Goal: Transaction & Acquisition: Purchase product/service

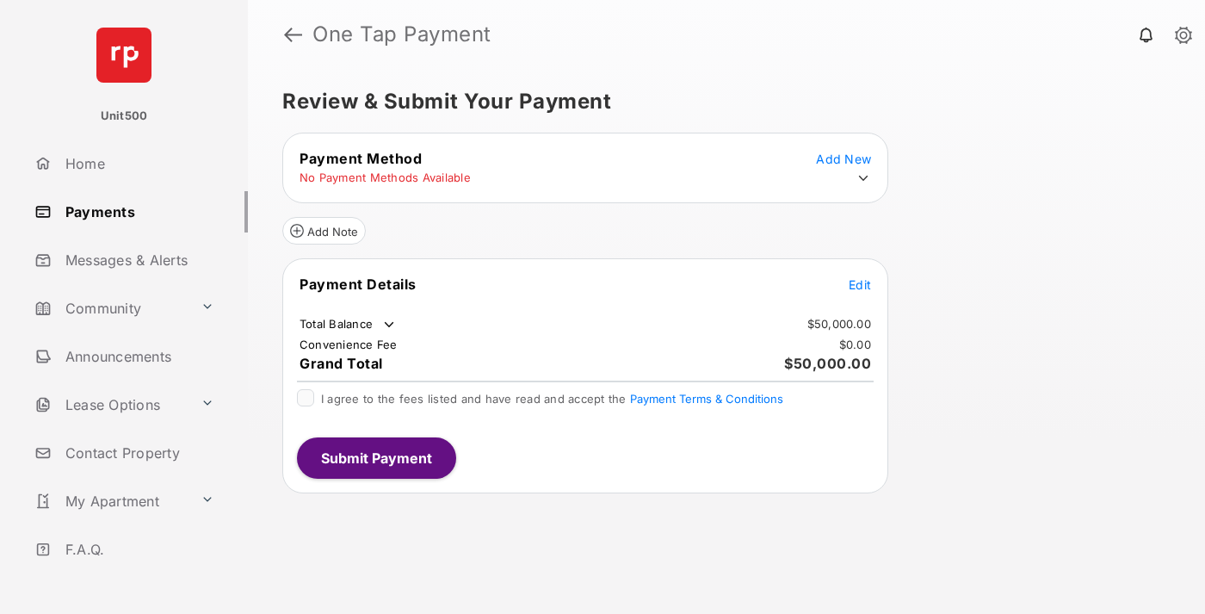
click at [860, 284] on span "Edit" at bounding box center [860, 284] width 22 height 15
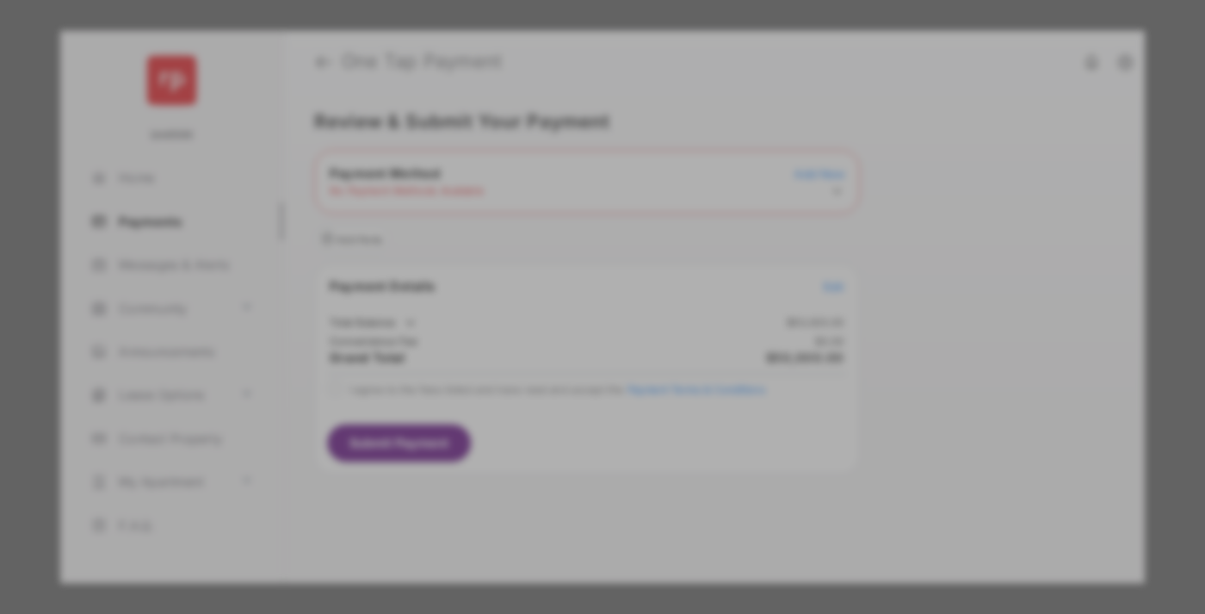
click at [571, 336] on div "Other Amount" at bounding box center [570, 346] width 279 height 29
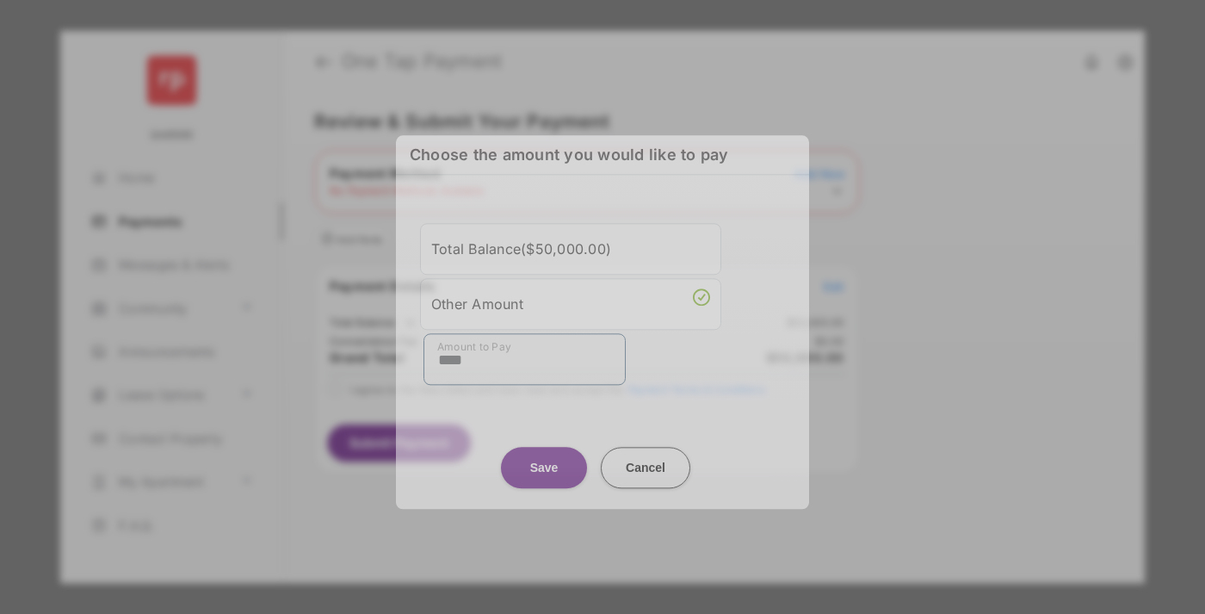
type input "****"
click at [544, 460] on button "Save" at bounding box center [544, 467] width 86 height 41
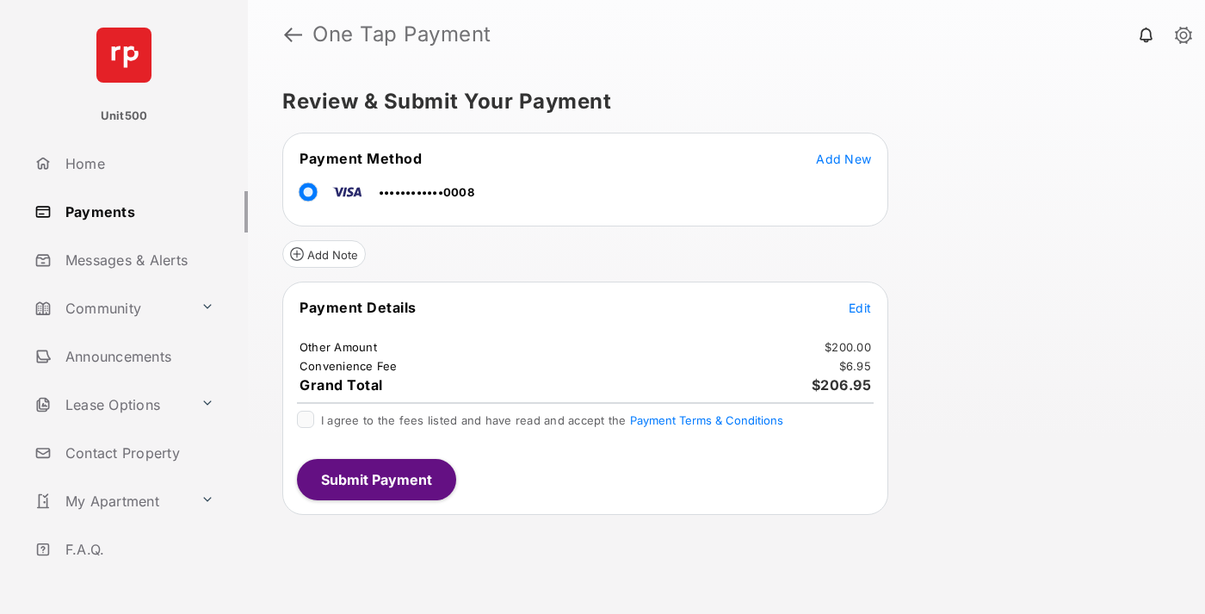
click at [860, 307] on span "Edit" at bounding box center [860, 308] width 22 height 15
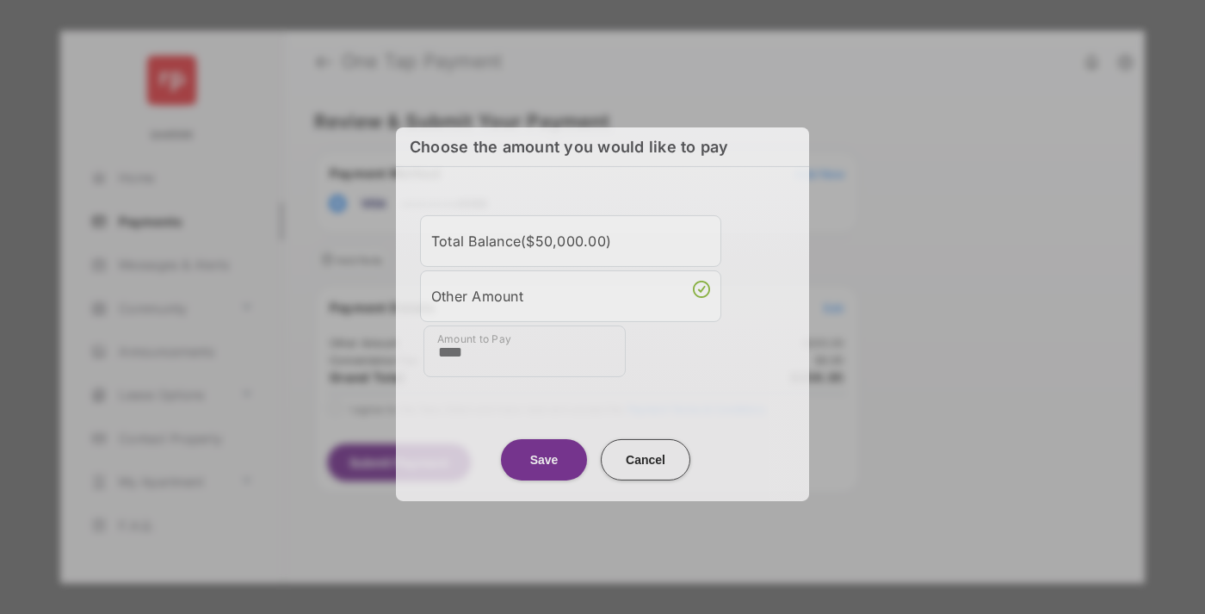
click at [544, 452] on button "Save" at bounding box center [544, 458] width 86 height 41
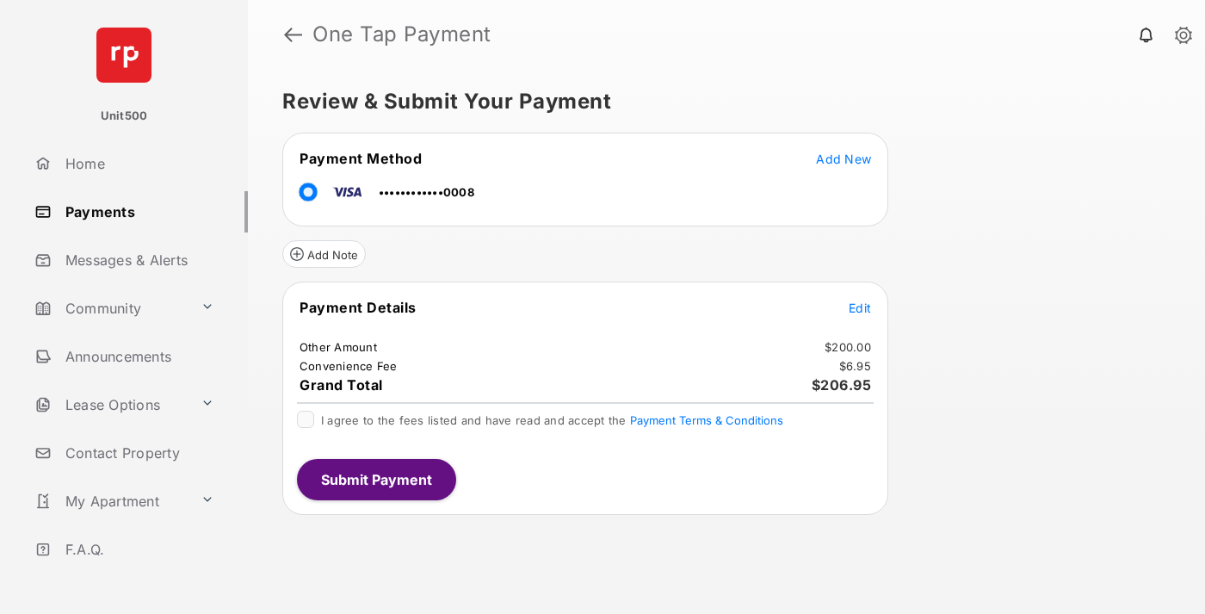
click at [375, 479] on button "Submit Payment" at bounding box center [376, 479] width 159 height 41
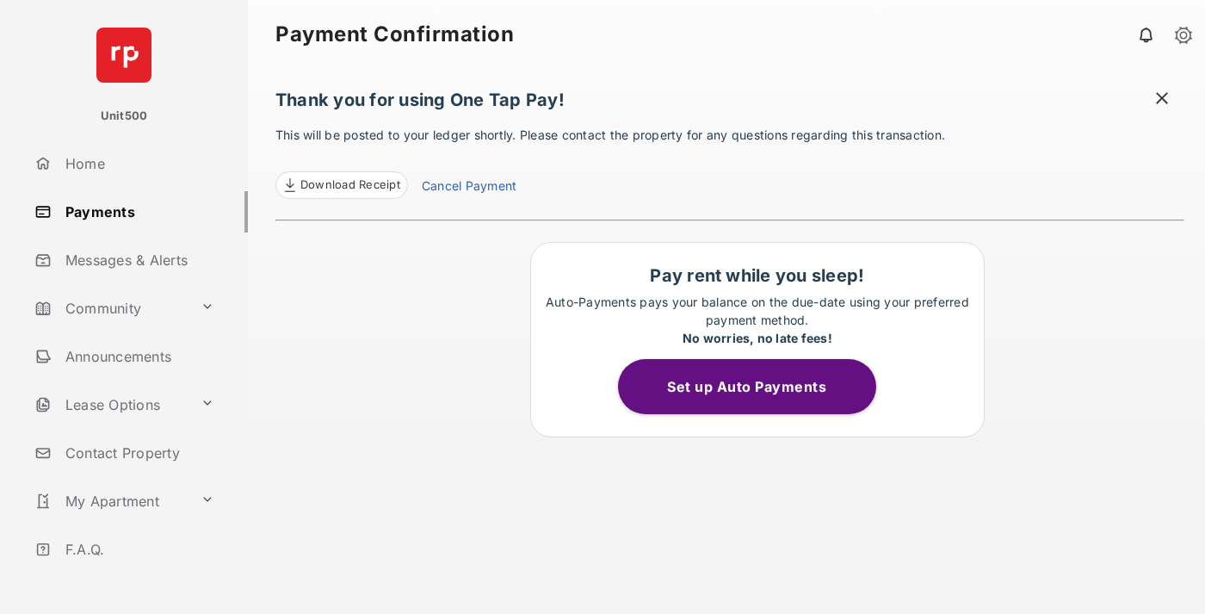
click at [1162, 100] on span at bounding box center [1162, 101] width 17 height 22
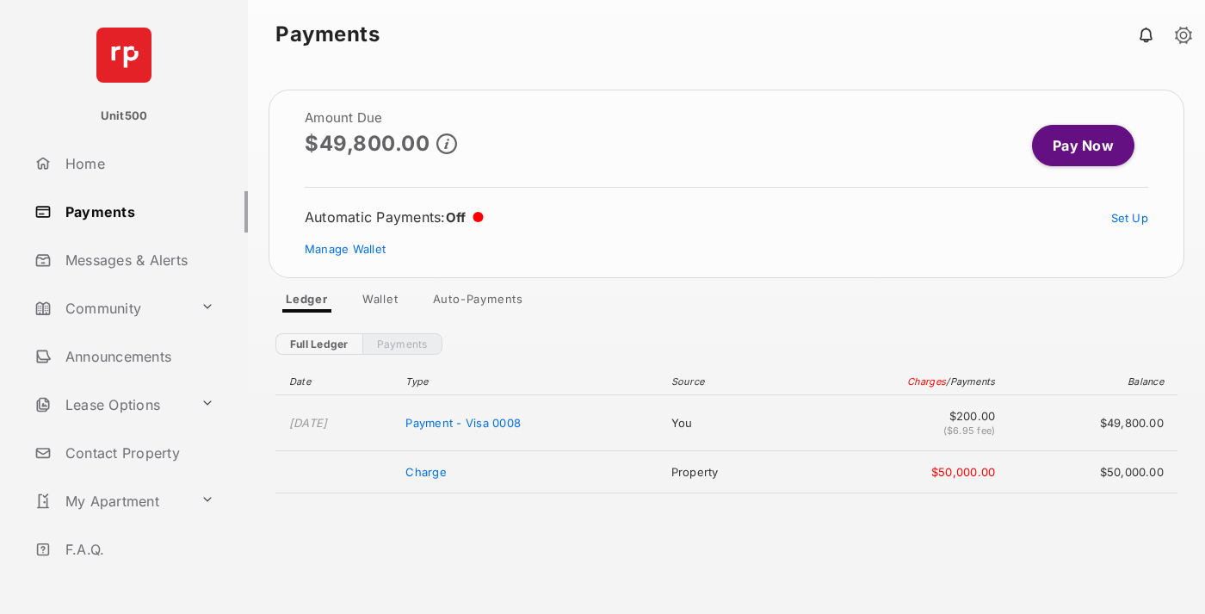
click at [345, 249] on link "Manage Wallet" at bounding box center [345, 249] width 81 height 14
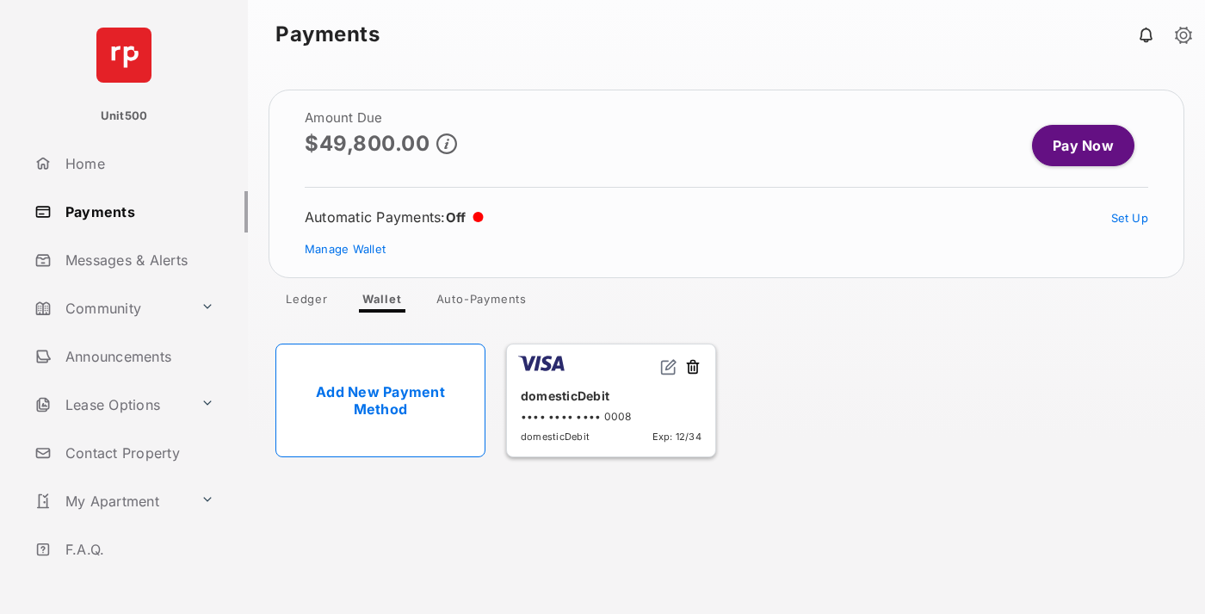
click at [693, 368] on button at bounding box center [693, 368] width 17 height 20
